Goal: Task Accomplishment & Management: Manage account settings

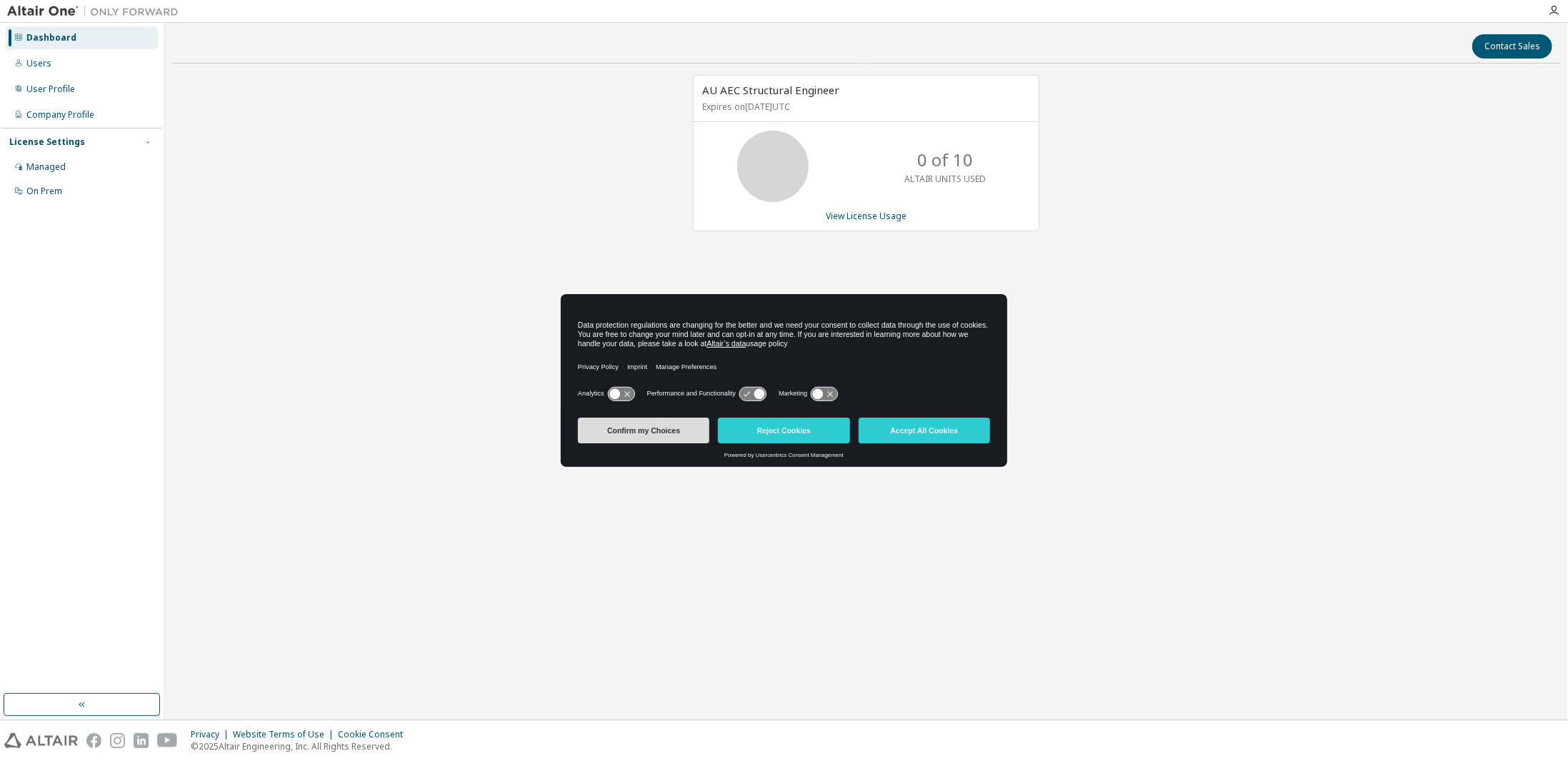
click at [638, 433] on button "Confirm my Choices" at bounding box center [643, 431] width 131 height 26
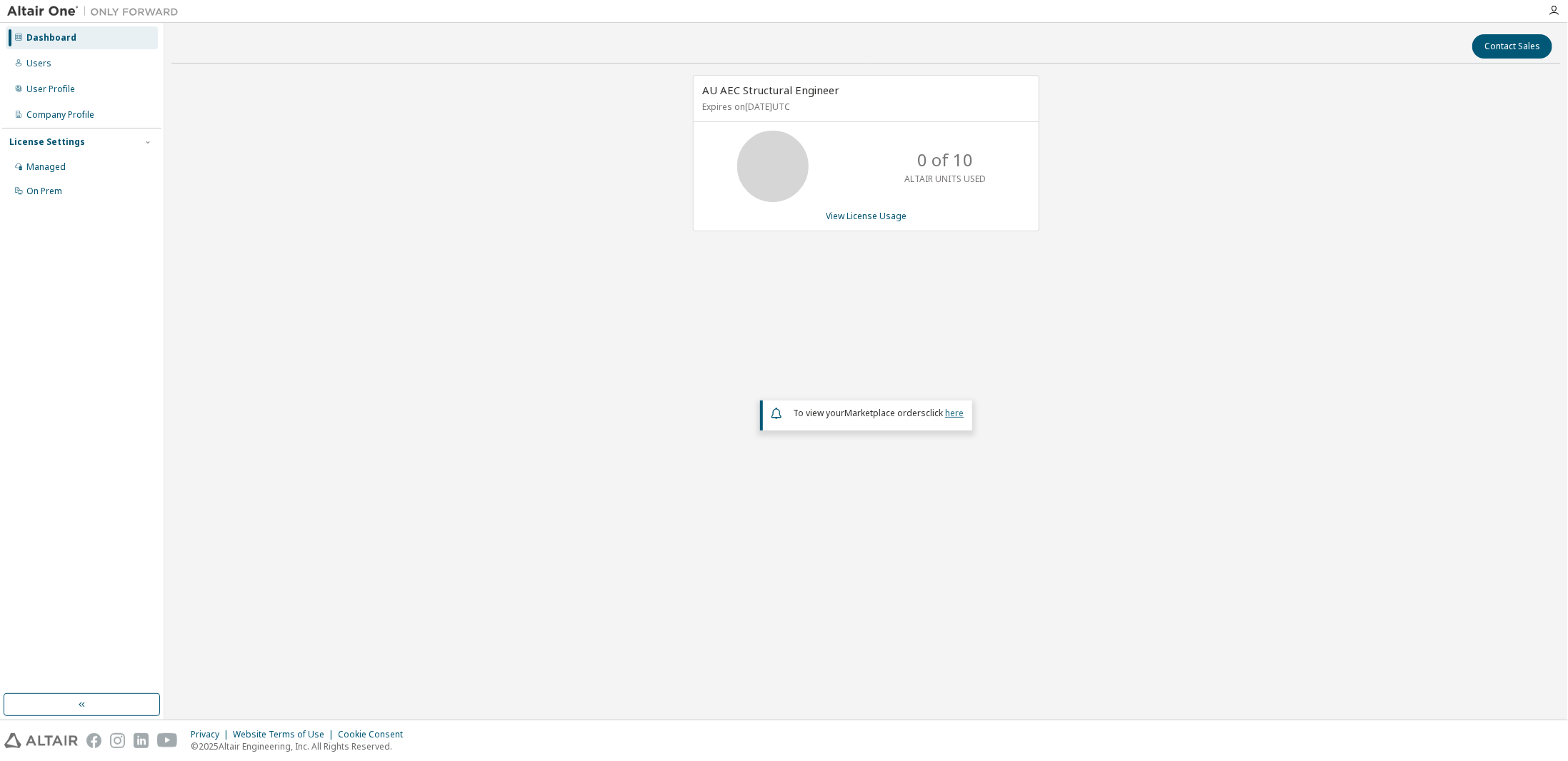
click at [946, 412] on link "here" at bounding box center [955, 413] width 19 height 12
click at [864, 211] on link "View License Usage" at bounding box center [865, 216] width 81 height 12
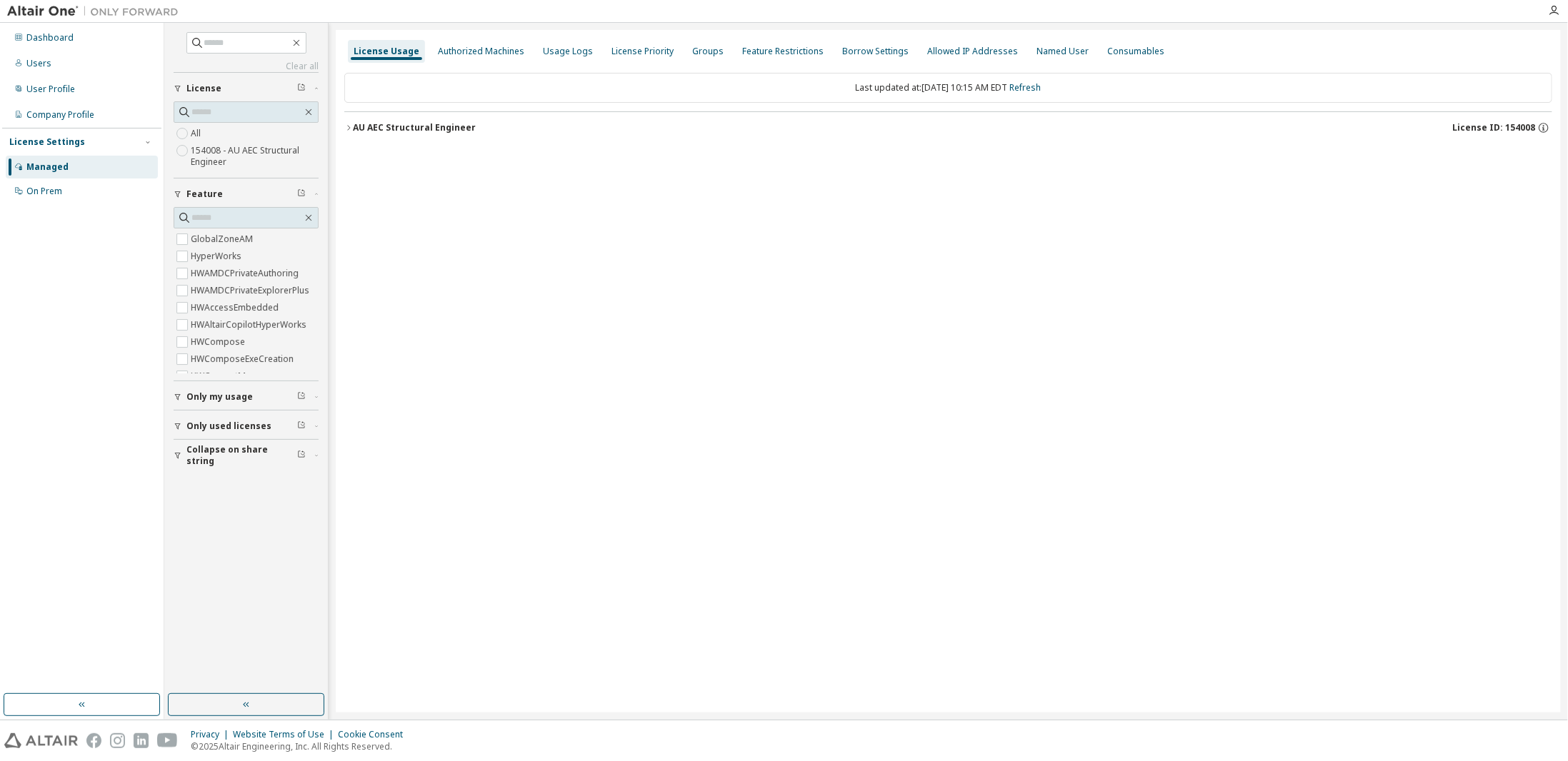
click at [217, 424] on span "Only used licenses" at bounding box center [229, 426] width 85 height 11
click at [1498, 125] on span "License ID: 154008" at bounding box center [1493, 127] width 83 height 11
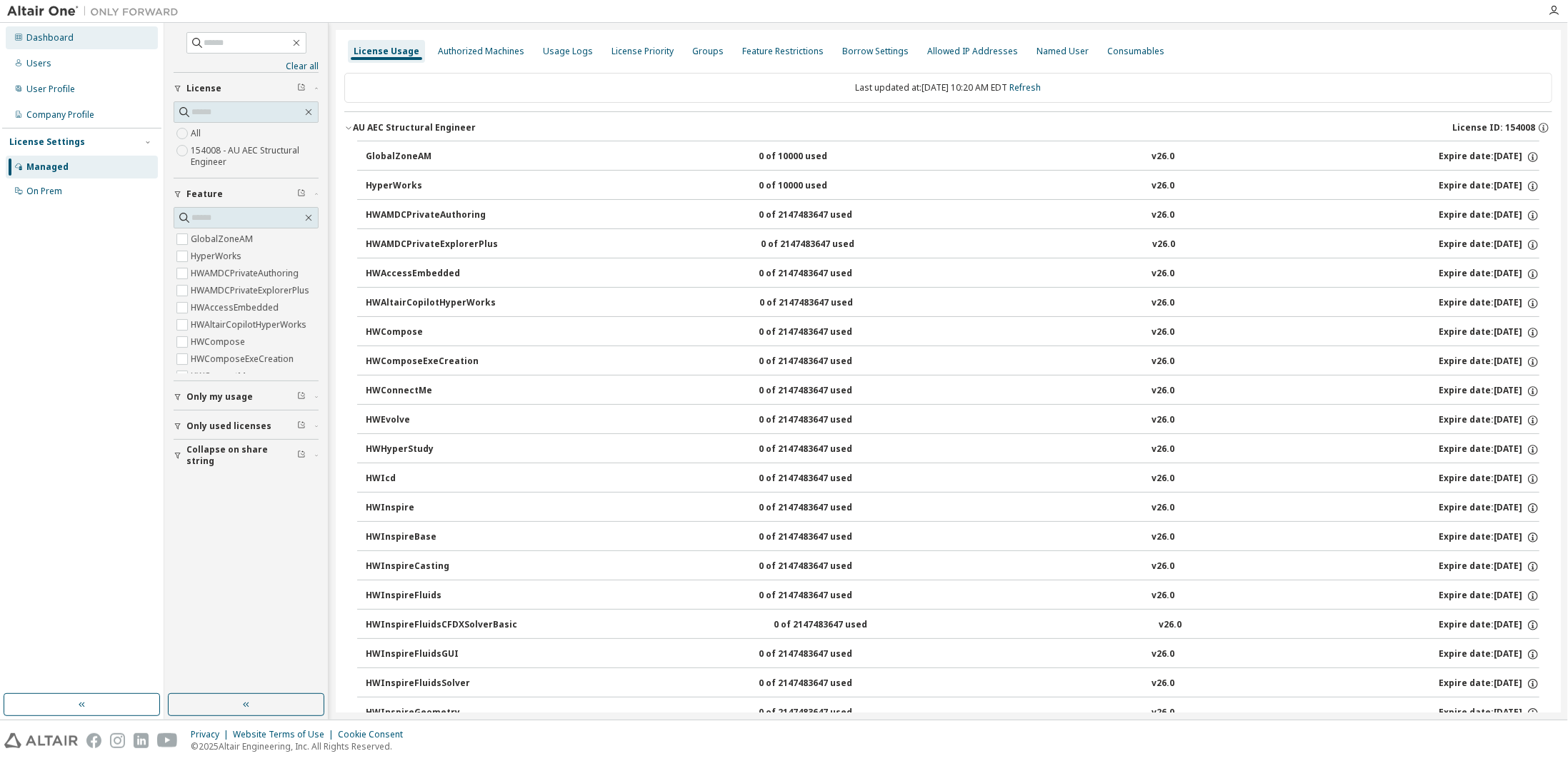
click at [51, 38] on div "Dashboard" at bounding box center [49, 38] width 47 height 11
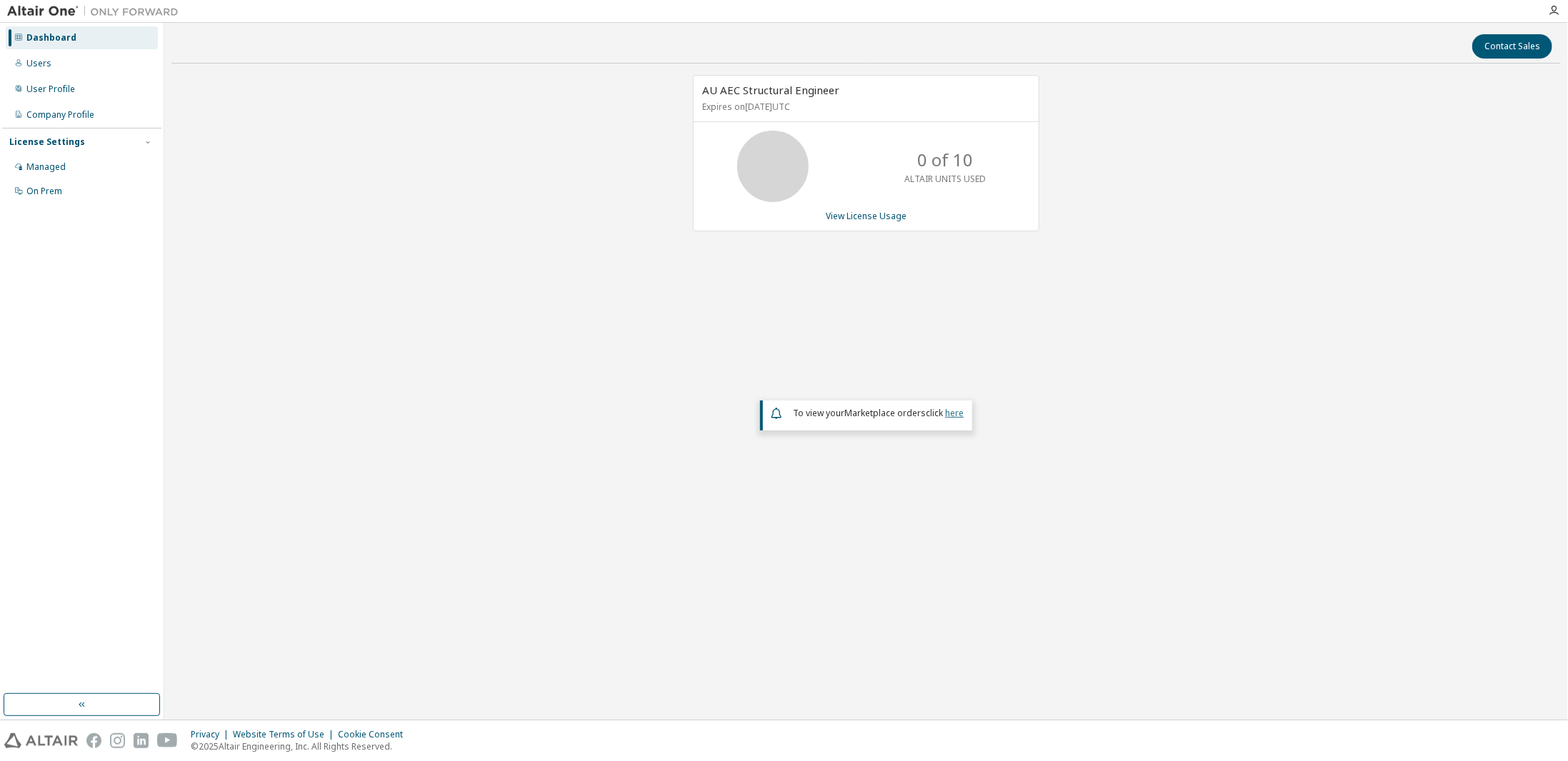
click at [949, 412] on link "here" at bounding box center [955, 413] width 19 height 12
click at [45, 59] on div "Users" at bounding box center [38, 63] width 25 height 11
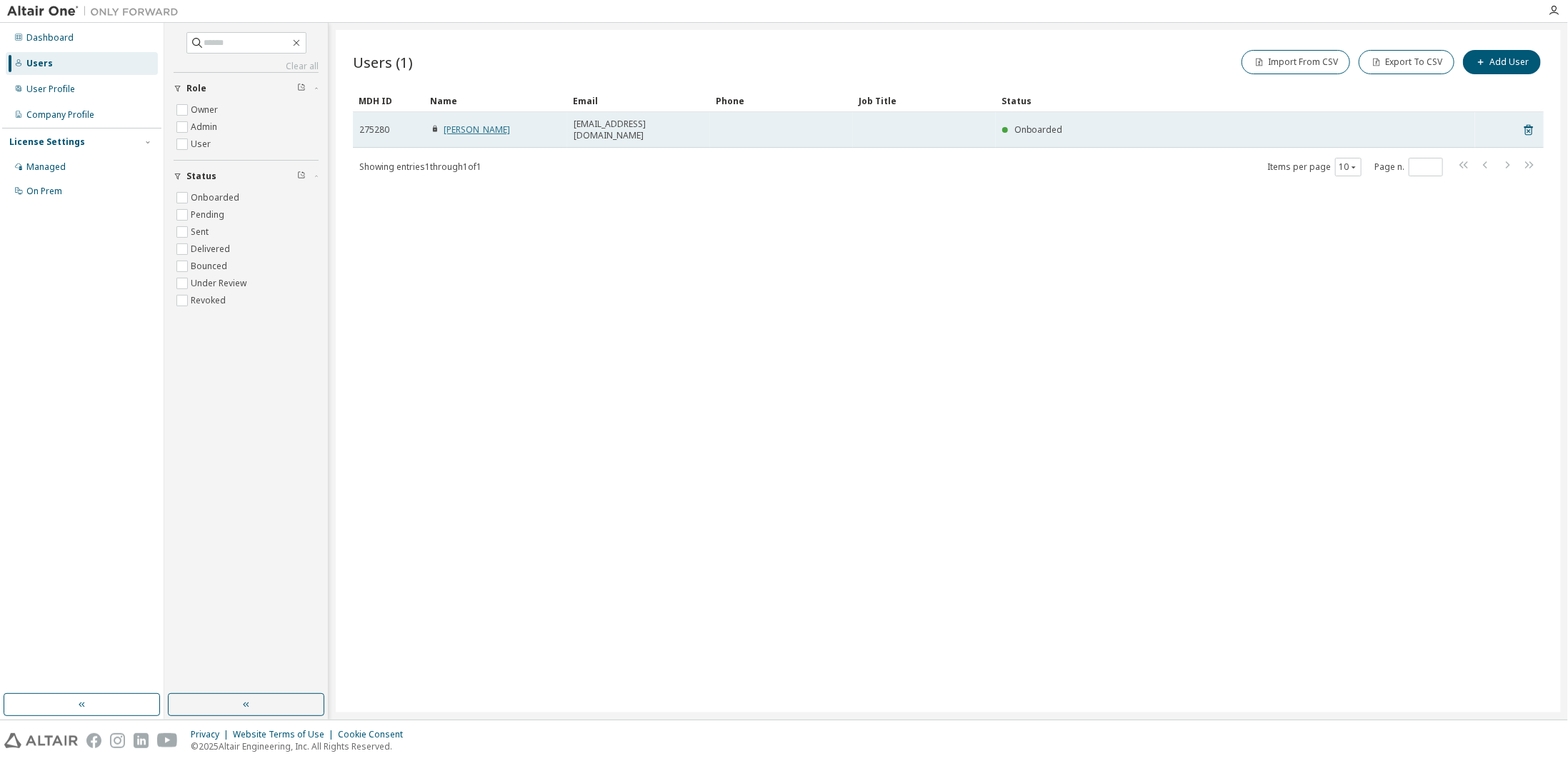
click at [467, 124] on link "[PERSON_NAME]" at bounding box center [476, 129] width 66 height 12
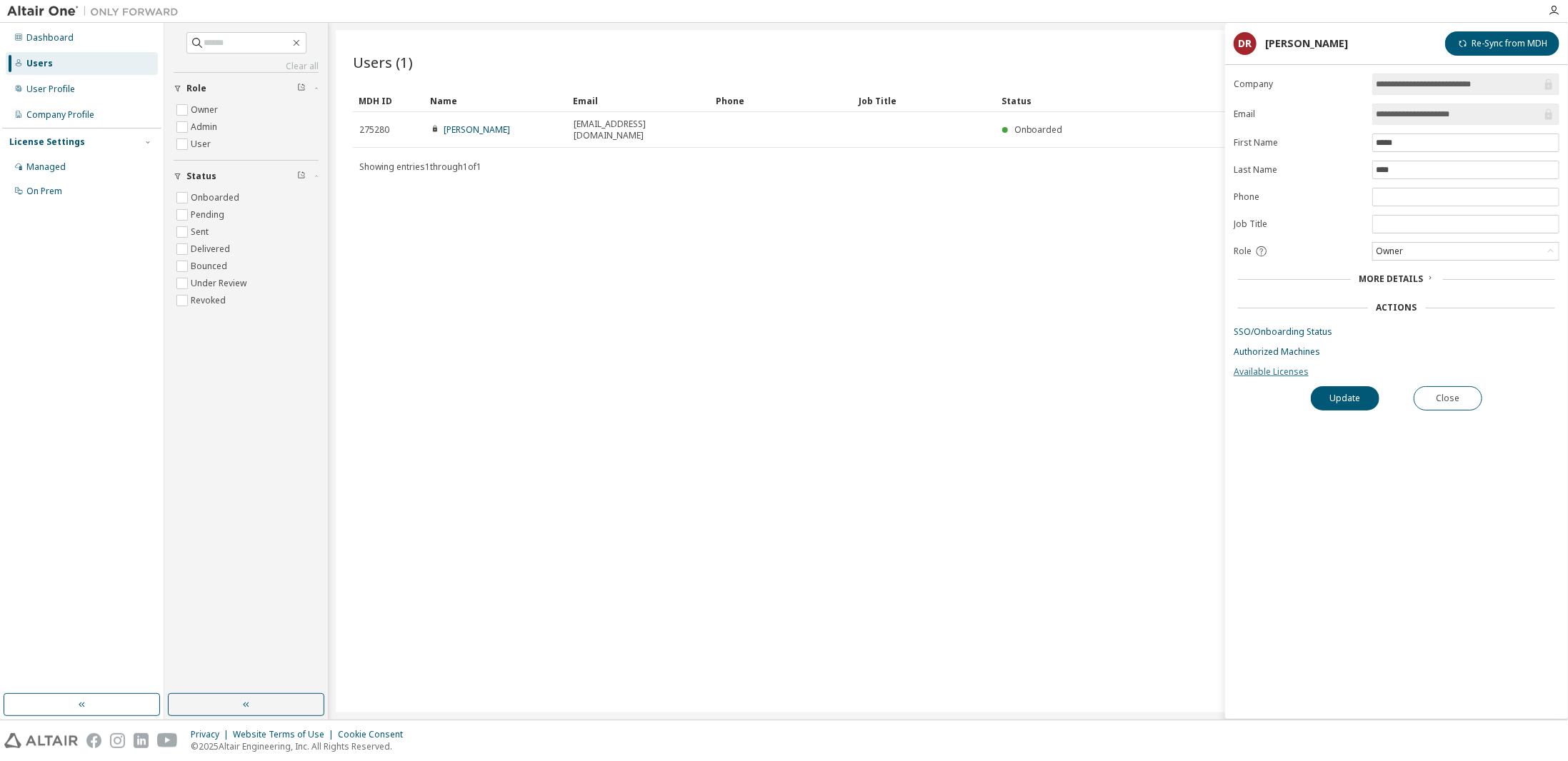
click at [1283, 366] on link "Available Licenses" at bounding box center [1396, 372] width 325 height 11
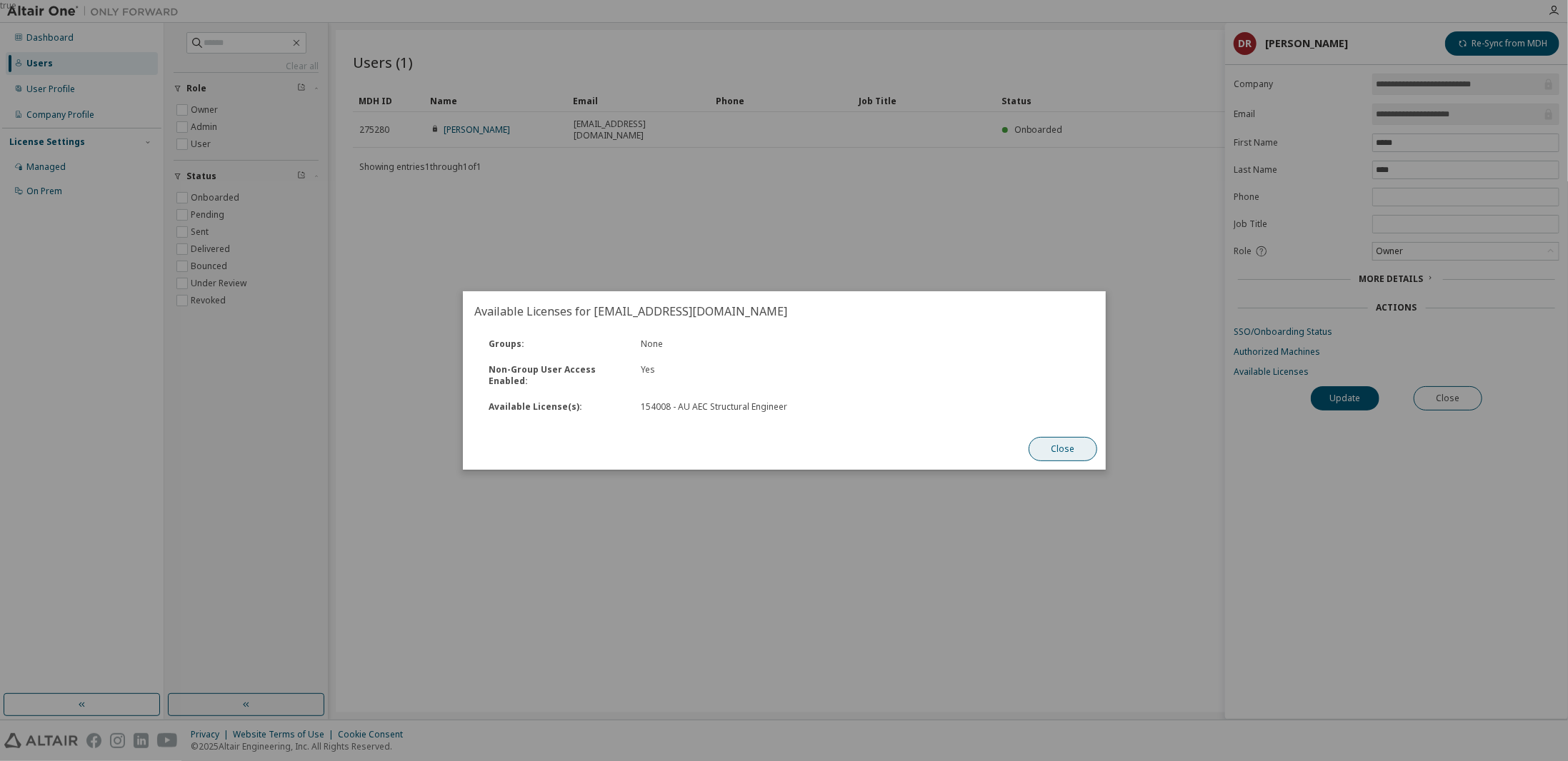
click at [1050, 448] on button "Close" at bounding box center [1063, 449] width 69 height 24
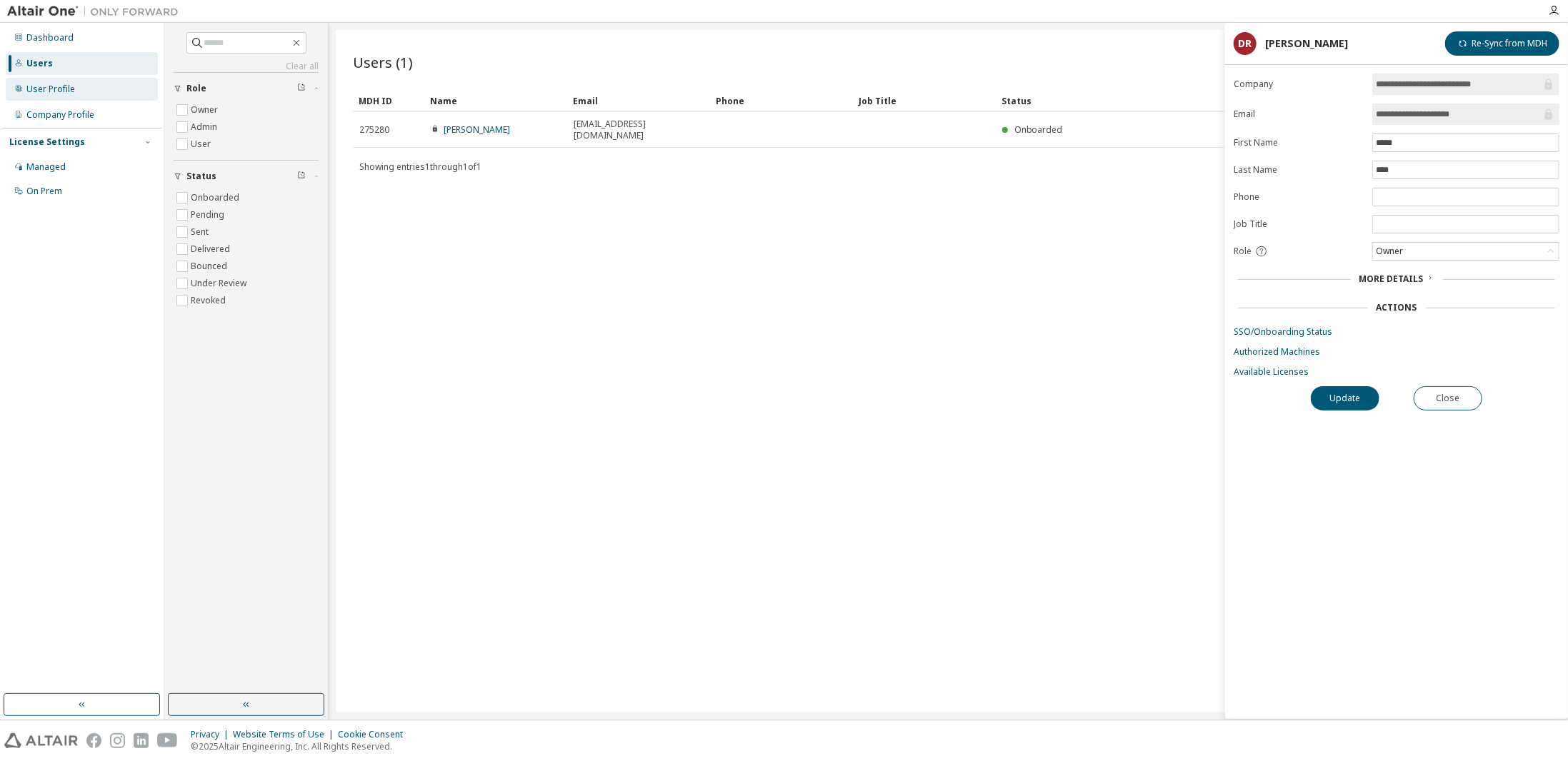
click at [66, 86] on div "User Profile" at bounding box center [50, 89] width 48 height 11
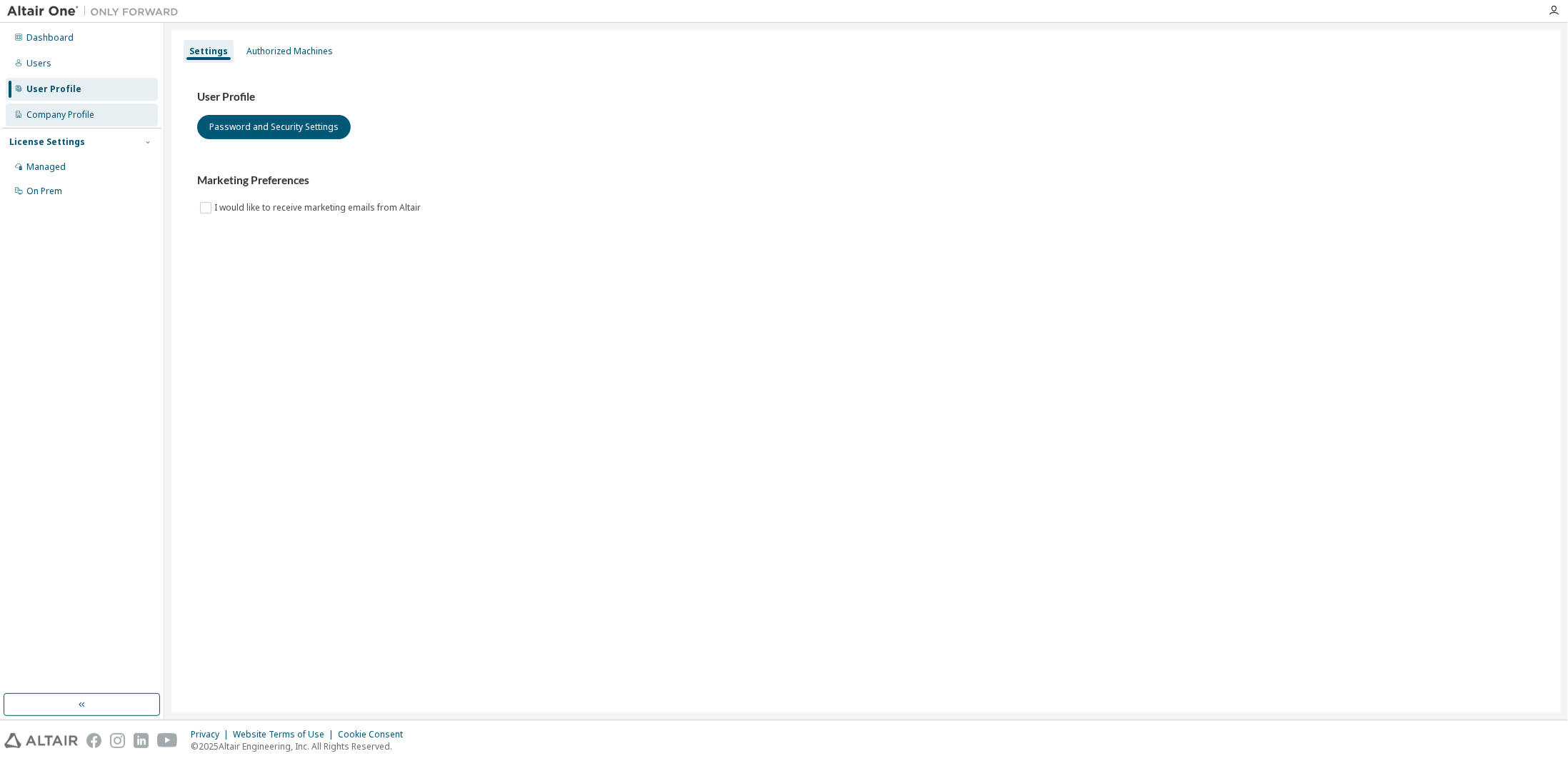
click at [47, 109] on div "Company Profile" at bounding box center [82, 114] width 152 height 23
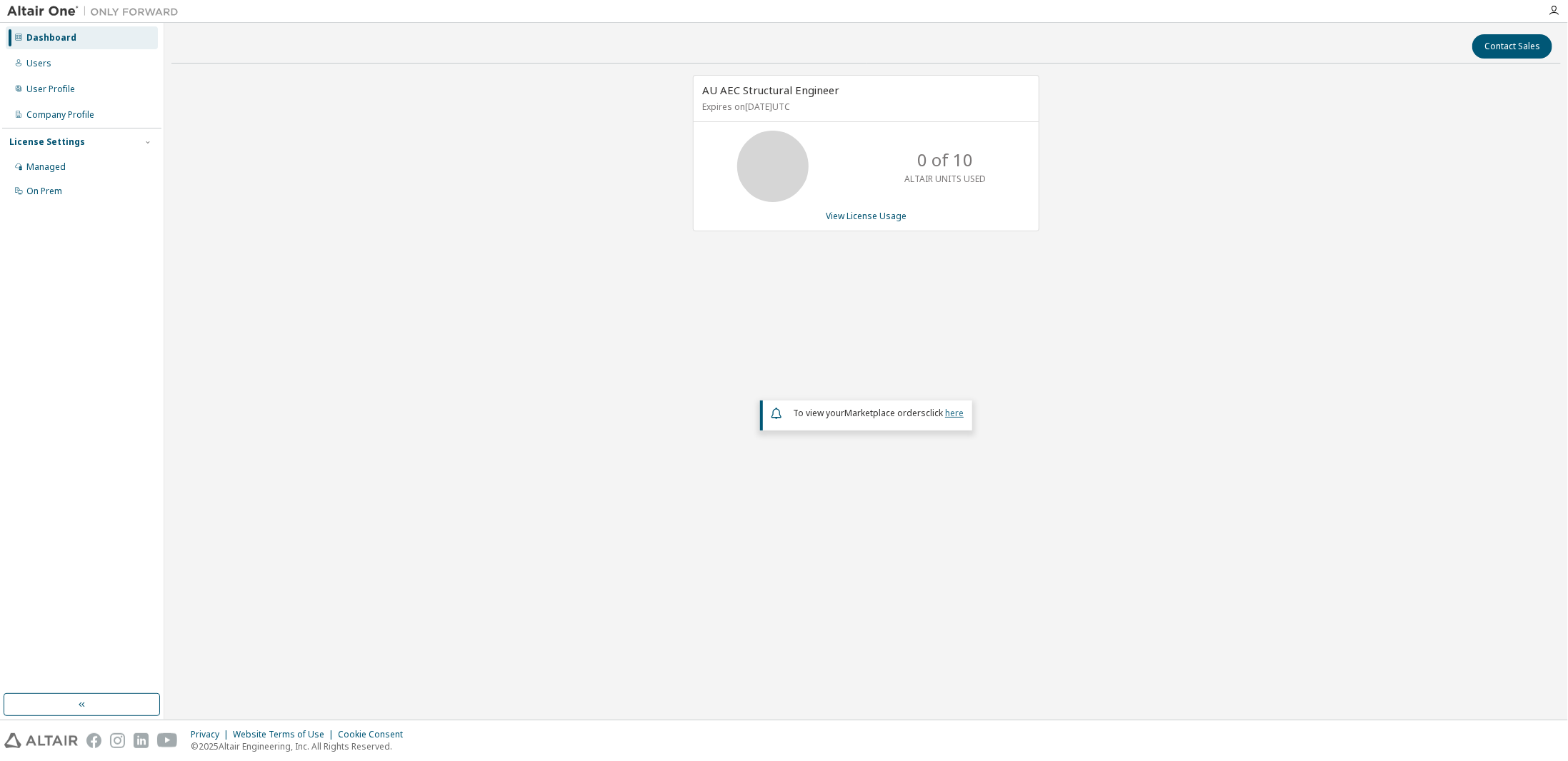
click at [955, 411] on link "here" at bounding box center [955, 413] width 19 height 12
